Goal: Task Accomplishment & Management: Manage account settings

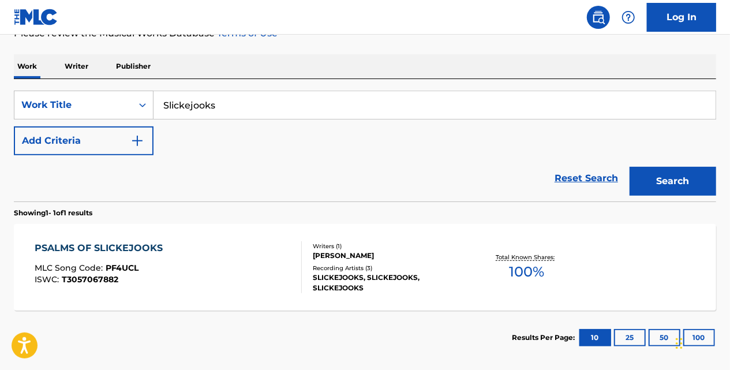
scroll to position [177, 0]
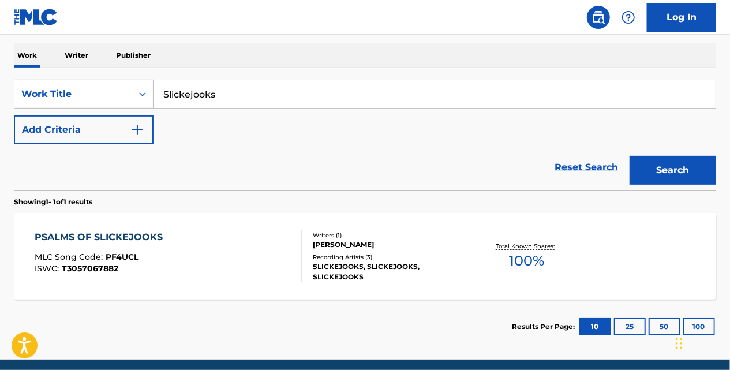
click at [69, 238] on div "PSALMS OF SLICKEJOOKS" at bounding box center [102, 237] width 134 height 14
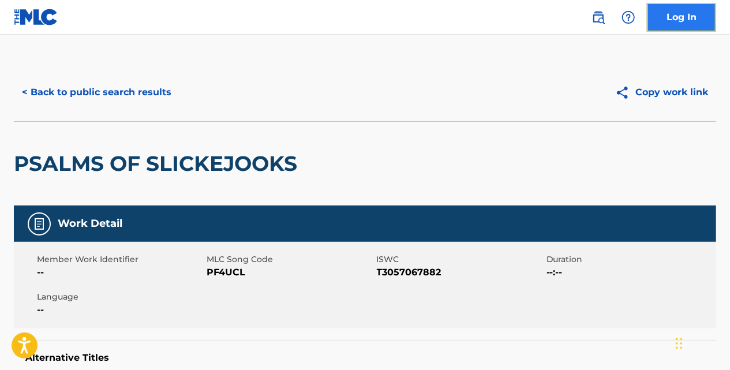
click at [667, 4] on link "Log In" at bounding box center [681, 17] width 69 height 29
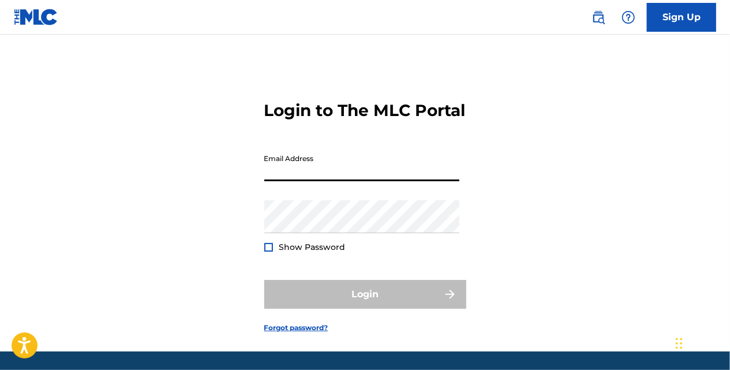
click at [328, 181] on input "Email Address" at bounding box center [361, 164] width 195 height 33
click at [273, 181] on input "Email Address" at bounding box center [361, 164] width 195 height 33
click at [272, 181] on input "Email Address" at bounding box center [361, 164] width 195 height 33
type input "[EMAIL_ADDRESS][DOMAIN_NAME]"
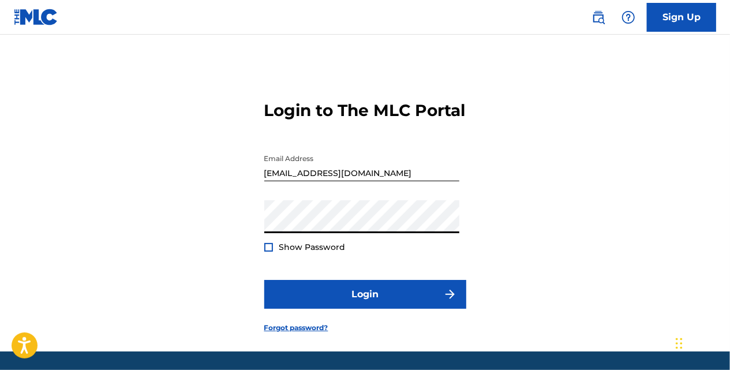
click at [264, 280] on button "Login" at bounding box center [365, 294] width 202 height 29
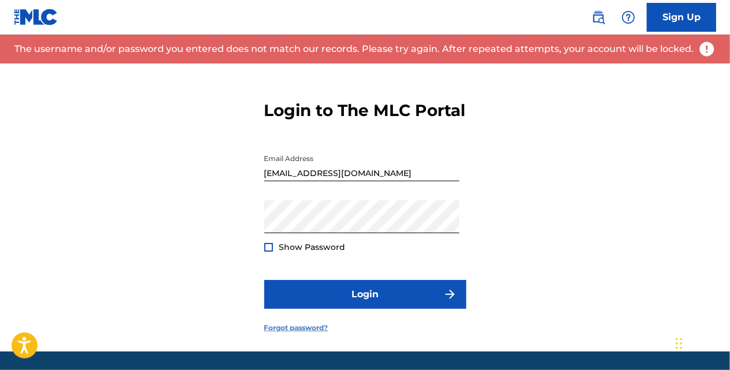
click at [291, 333] on link "Forgot password?" at bounding box center [296, 327] width 64 height 10
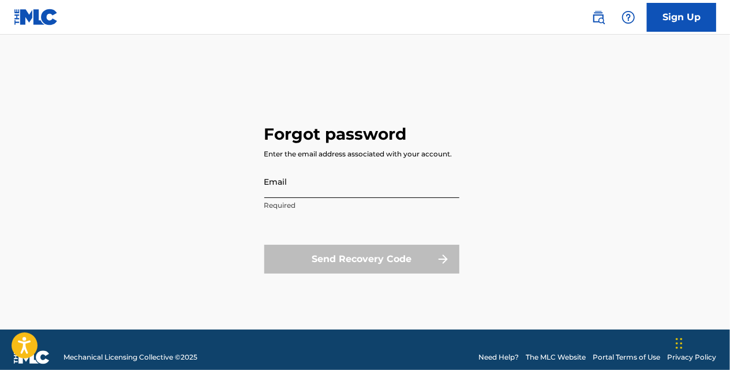
click at [314, 190] on input "Email" at bounding box center [361, 181] width 195 height 33
type input "[EMAIL_ADDRESS][DOMAIN_NAME]"
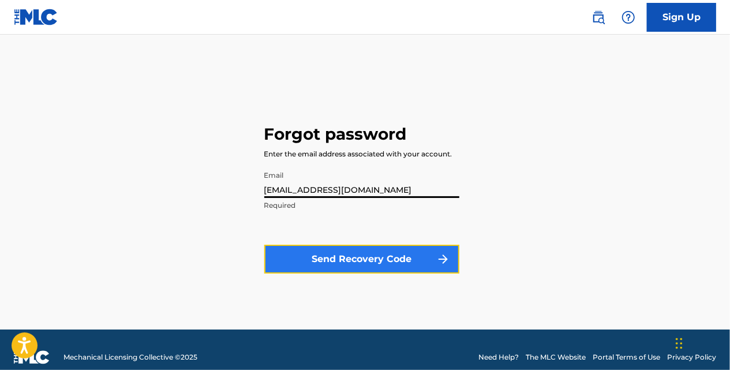
click at [328, 248] on button "Send Recovery Code" at bounding box center [361, 259] width 195 height 29
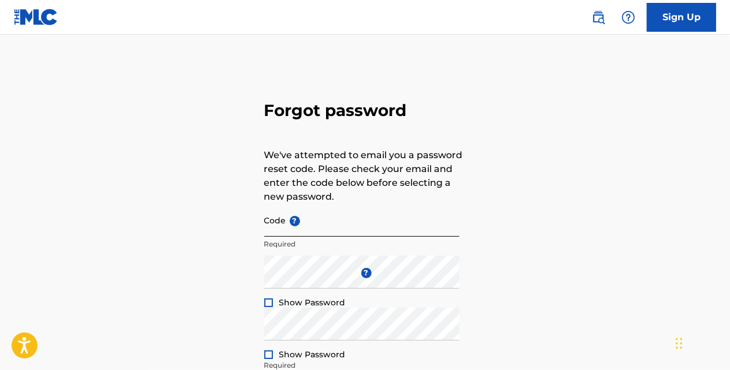
click at [328, 224] on input "Code ?" at bounding box center [361, 220] width 195 height 33
click at [478, 315] on div "Forgot password We've attempted to email you a password reset code. Please chec…" at bounding box center [365, 255] width 730 height 385
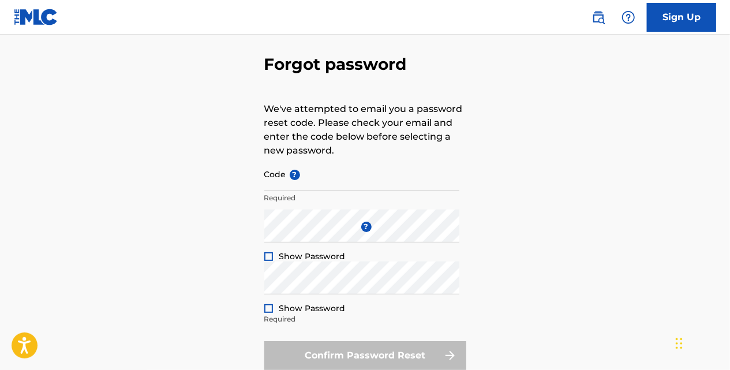
scroll to position [58, 0]
